Goal: Task Accomplishment & Management: Manage account settings

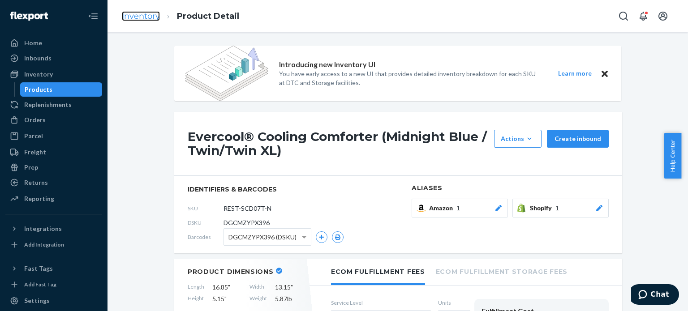
click at [146, 17] on link "Inventory" at bounding box center [141, 16] width 38 height 10
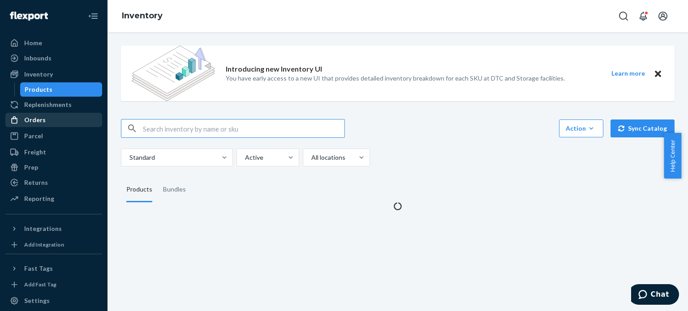
click at [43, 120] on div "Orders" at bounding box center [34, 120] width 21 height 9
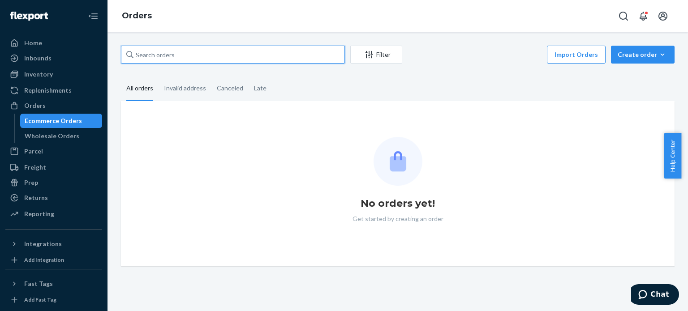
click at [172, 51] on input "text" at bounding box center [233, 55] width 224 height 18
paste input "US25359110"
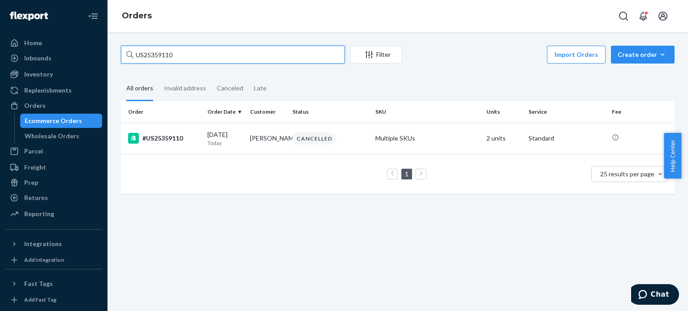
click at [189, 59] on input "US25359110" at bounding box center [233, 55] width 224 height 18
paste input "112-7080294-0181864"
type input "112-7080294-0181864"
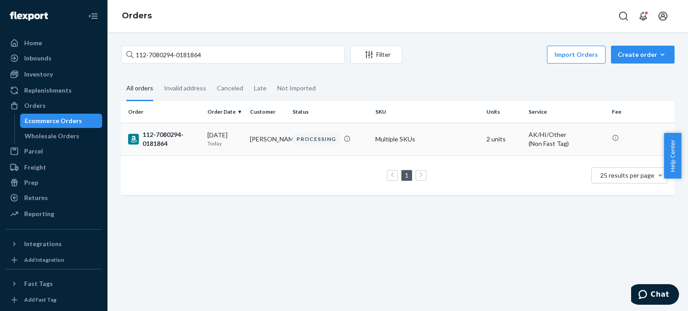
click at [171, 143] on div "112-7080294-0181864" at bounding box center [164, 139] width 72 height 18
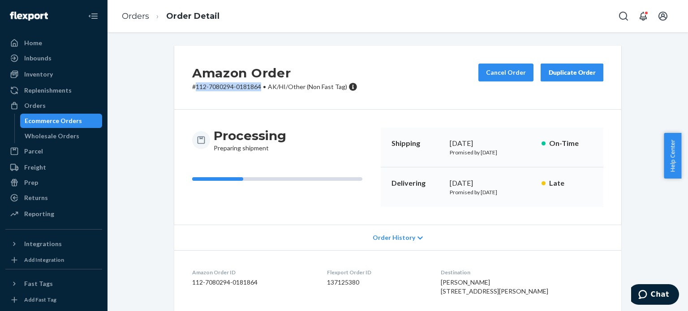
drag, startPoint x: 192, startPoint y: 87, endPoint x: 258, endPoint y: 86, distance: 65.8
click at [258, 86] on p "# 112-7080294-0181864 • AK/HI/Other (Non Fast Tag)" at bounding box center [274, 86] width 165 height 9
copy p "112-7080294-0181864"
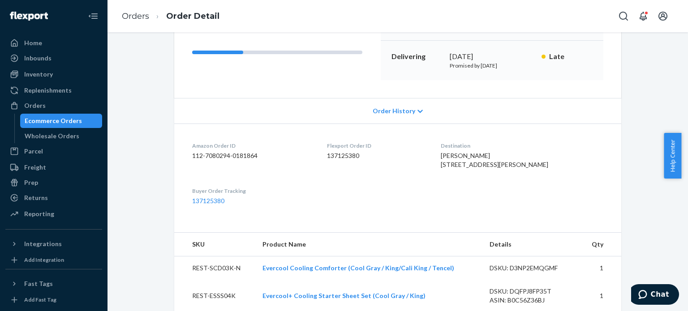
scroll to position [179, 0]
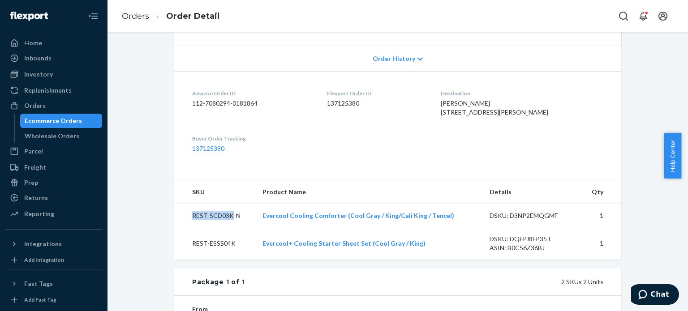
drag, startPoint x: 227, startPoint y: 234, endPoint x: 189, endPoint y: 233, distance: 39.0
click at [189, 228] on td "REST-SCD03K-N" at bounding box center [214, 216] width 81 height 24
copy td "REST-SCD03K"
drag, startPoint x: 233, startPoint y: 261, endPoint x: 186, endPoint y: 263, distance: 46.6
click at [186, 260] on td "REST-ESSS04K" at bounding box center [214, 243] width 81 height 32
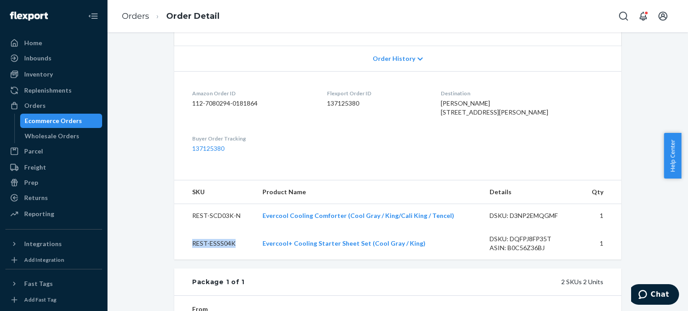
copy td "REST-ESSS04K"
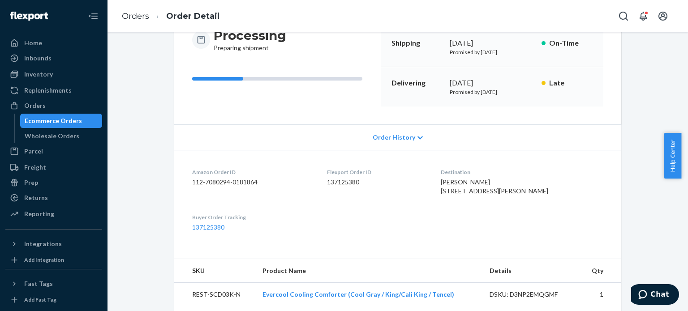
scroll to position [0, 0]
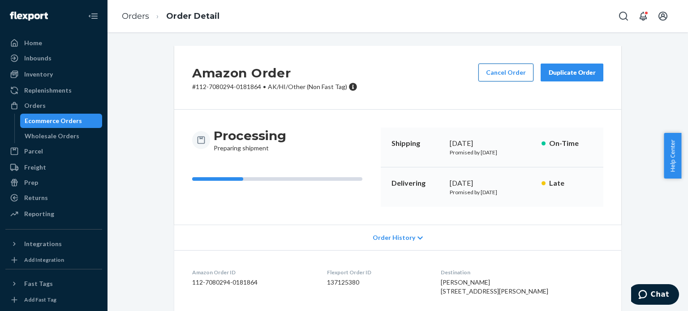
click at [487, 73] on button "Cancel Order" at bounding box center [505, 73] width 55 height 18
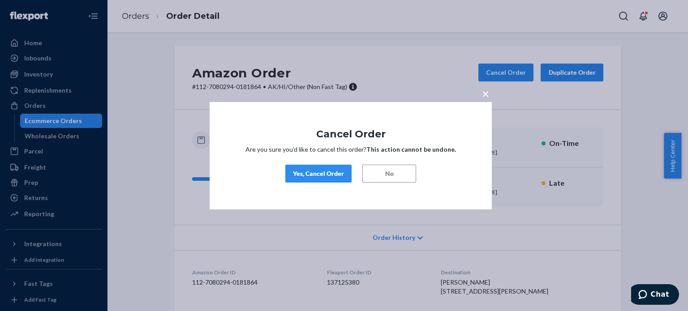
click at [327, 171] on div "Yes, Cancel Order" at bounding box center [318, 173] width 51 height 9
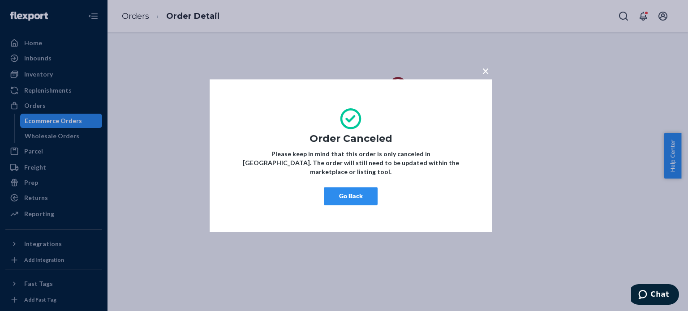
click at [340, 193] on button "Go Back" at bounding box center [351, 196] width 54 height 18
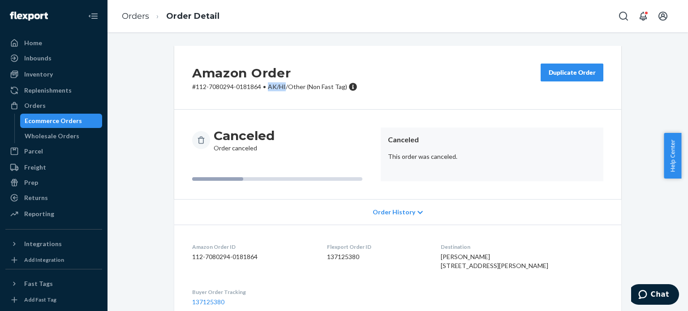
drag, startPoint x: 283, startPoint y: 87, endPoint x: 271, endPoint y: 88, distance: 11.7
click at [269, 89] on span "AK/HI/Other (Non Fast Tag)" at bounding box center [307, 87] width 79 height 8
copy span "K/HI"
click at [279, 84] on span "AK/HI/Other (Non Fast Tag)" at bounding box center [307, 87] width 79 height 8
click at [282, 84] on span "AK/HI/Other (Non Fast Tag)" at bounding box center [307, 87] width 79 height 8
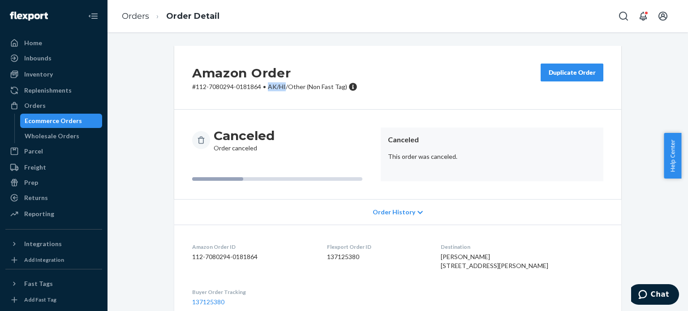
drag, startPoint x: 283, startPoint y: 85, endPoint x: 266, endPoint y: 86, distance: 17.1
click at [268, 86] on span "AK/HI/Other (Non Fast Tag)" at bounding box center [307, 87] width 79 height 8
copy span "AK/HI"
click at [390, 39] on div "Amazon Order # 112-7080294-0181864 • AK/HI/Other (Non Fast Tag) Duplicate Order…" at bounding box center [397, 171] width 580 height 279
